Goal: Task Accomplishment & Management: Use online tool/utility

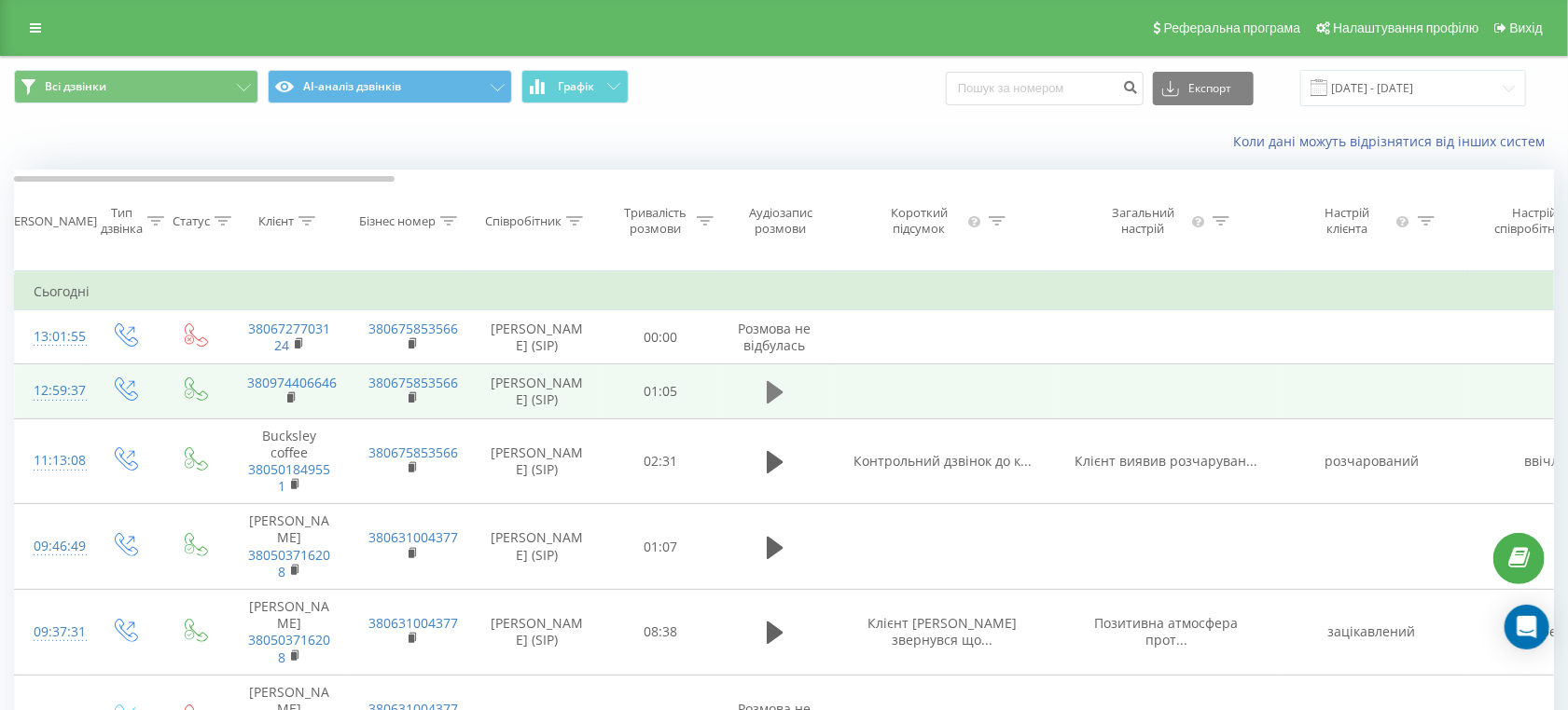
click at [768, 403] on icon at bounding box center [775, 392] width 17 height 22
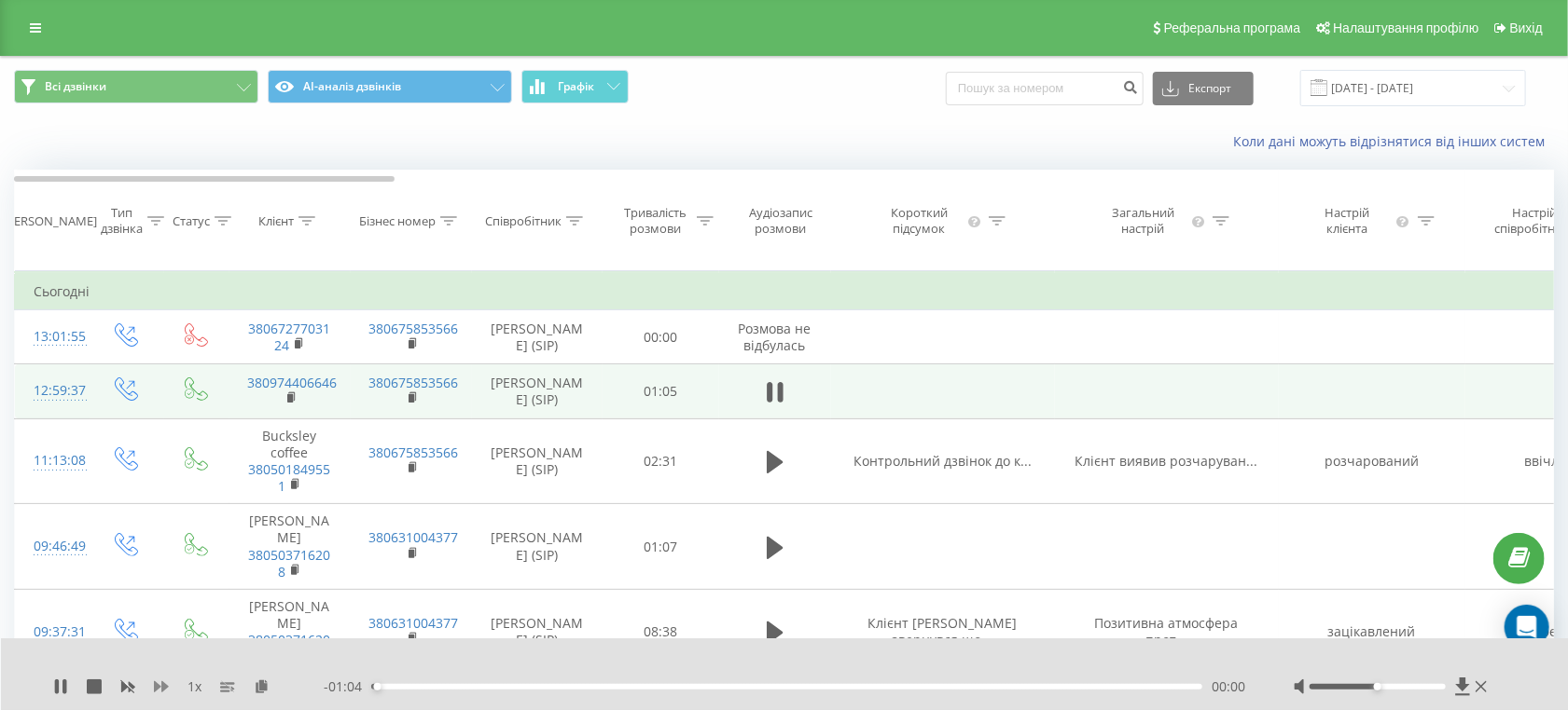
click at [158, 682] on icon at bounding box center [162, 687] width 15 height 15
click at [513, 687] on div "00:02" at bounding box center [786, 687] width 831 height 6
click at [605, 689] on div "00:13" at bounding box center [786, 687] width 831 height 6
click at [164, 689] on icon at bounding box center [162, 687] width 15 height 11
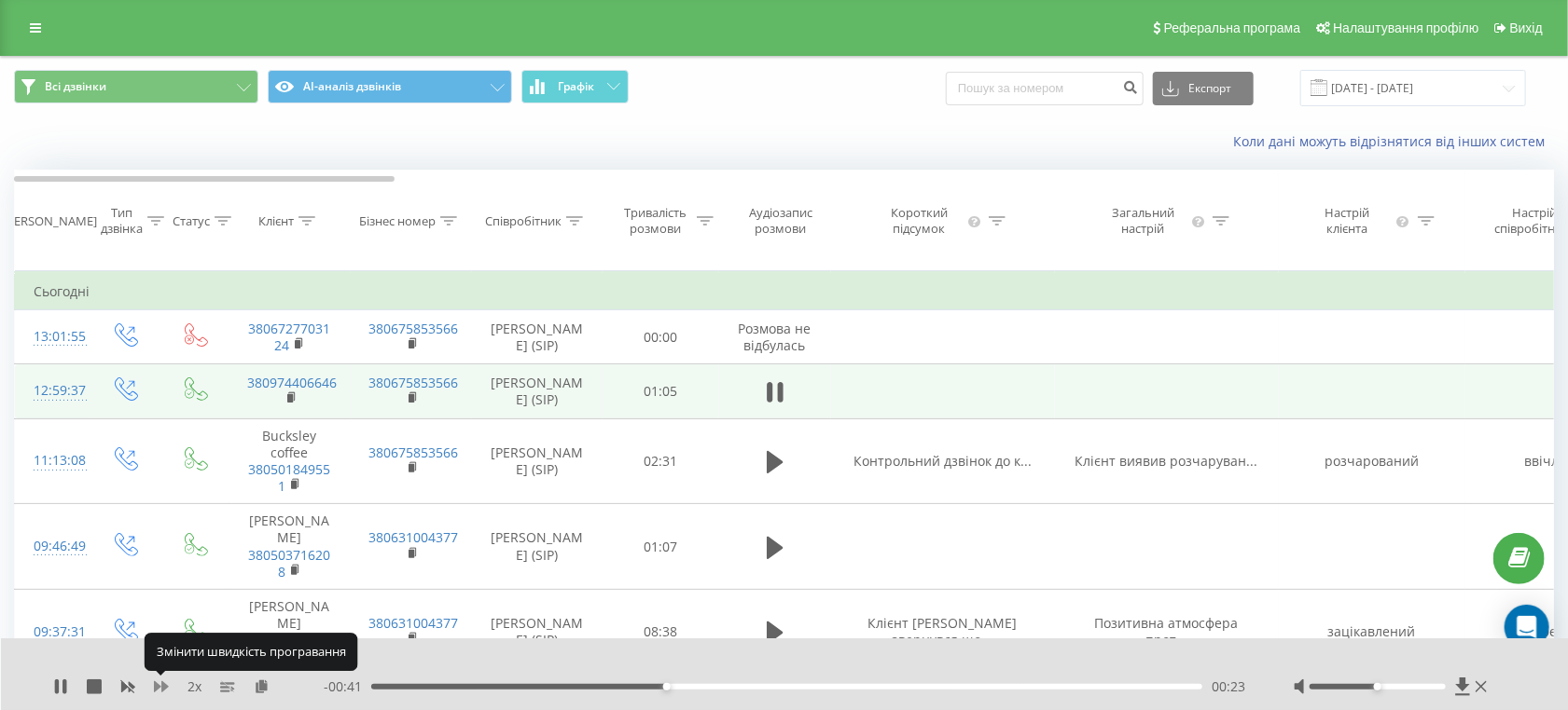
click at [164, 689] on icon at bounding box center [162, 687] width 15 height 11
click at [158, 680] on icon at bounding box center [162, 687] width 15 height 15
drag, startPoint x: 1378, startPoint y: 684, endPoint x: 1526, endPoint y: 676, distance: 148.2
click at [1526, 676] on div "1 x - 00:34 00:30 00:30" at bounding box center [785, 674] width 1568 height 72
click at [804, 684] on div "00:33" at bounding box center [786, 687] width 831 height 6
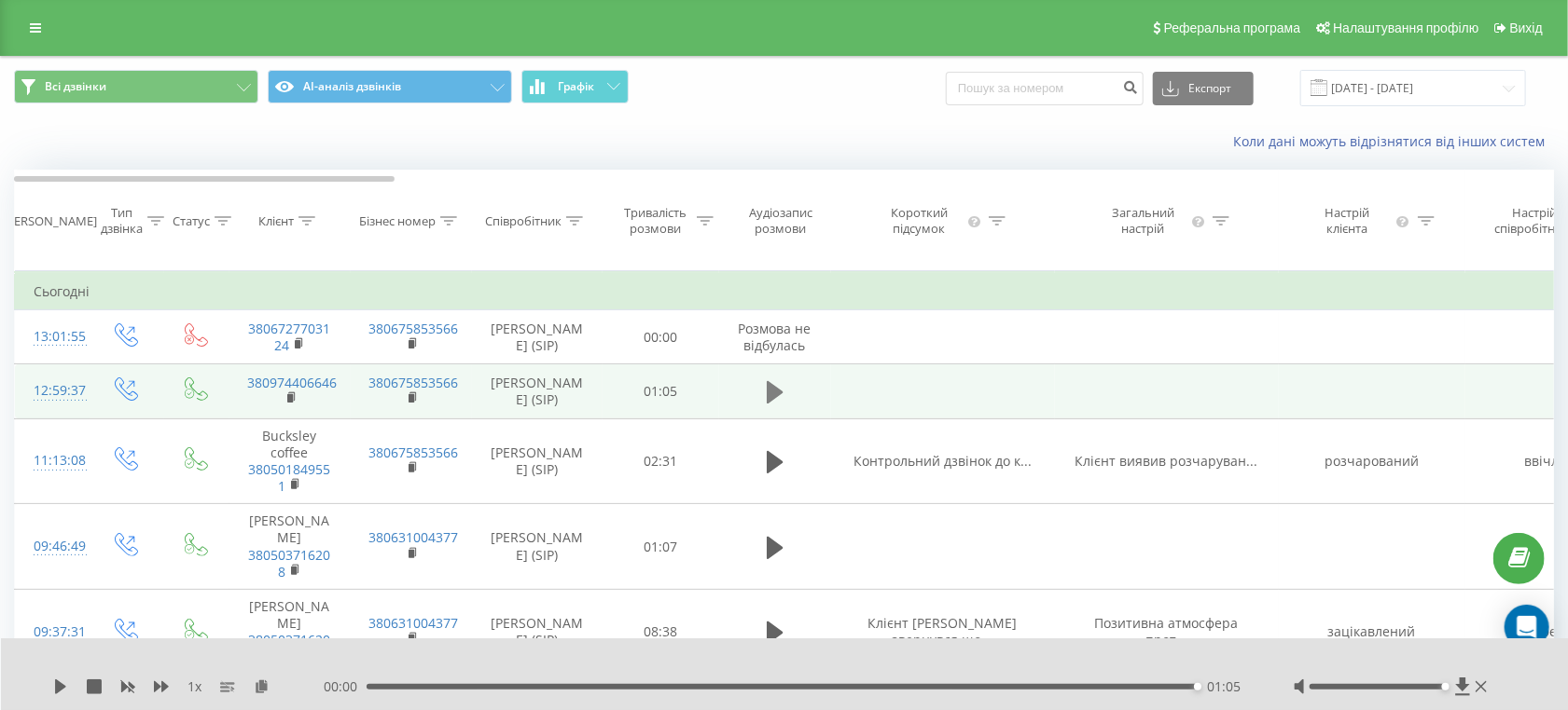
click at [782, 405] on icon at bounding box center [775, 392] width 17 height 26
click at [774, 403] on icon at bounding box center [775, 392] width 17 height 22
click at [955, 696] on div "00:00 01:05 01:05" at bounding box center [786, 687] width 924 height 19
click at [953, 689] on div "00:00 01:05 01:05" at bounding box center [786, 687] width 924 height 19
click at [949, 684] on div "00:45" at bounding box center [786, 687] width 831 height 6
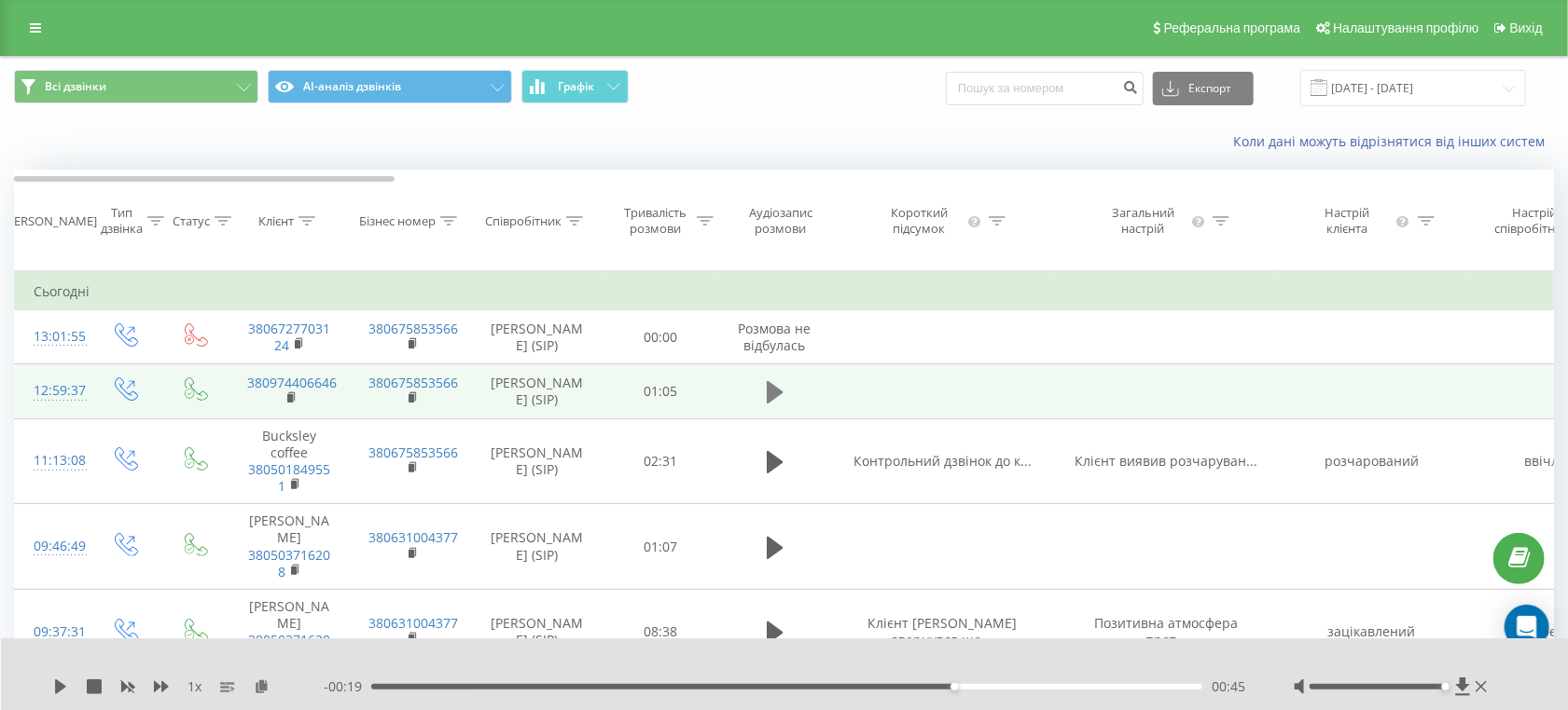
click at [770, 403] on icon at bounding box center [775, 392] width 17 height 22
